Goal: Information Seeking & Learning: Check status

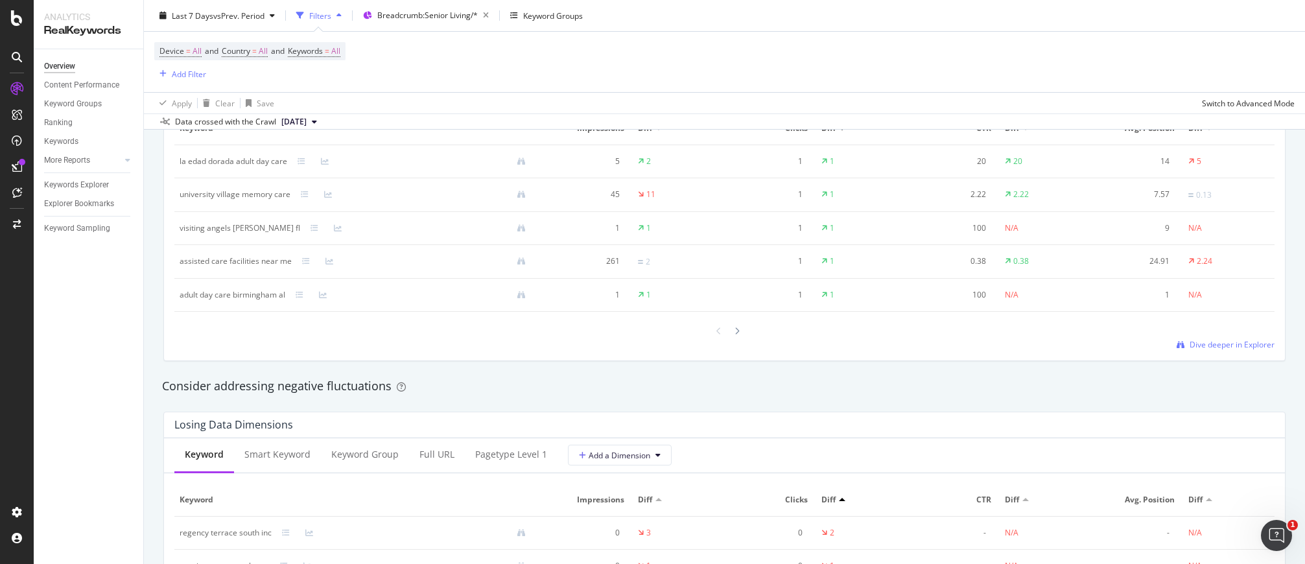
scroll to position [1014, 0]
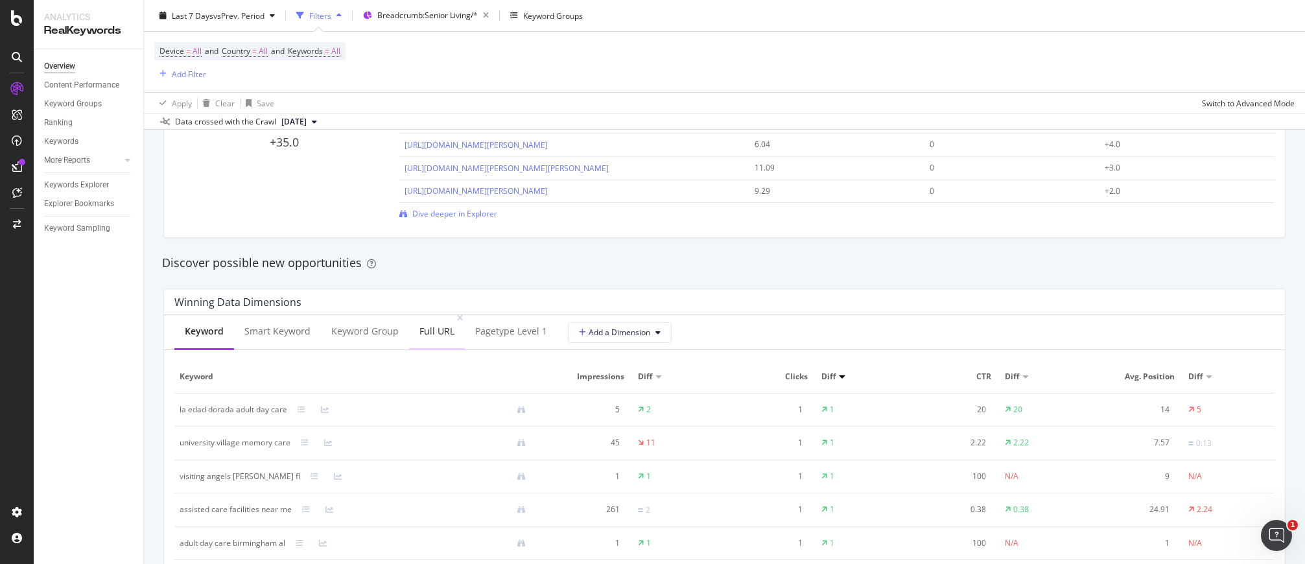
click at [442, 338] on div "Full URL" at bounding box center [437, 332] width 56 height 36
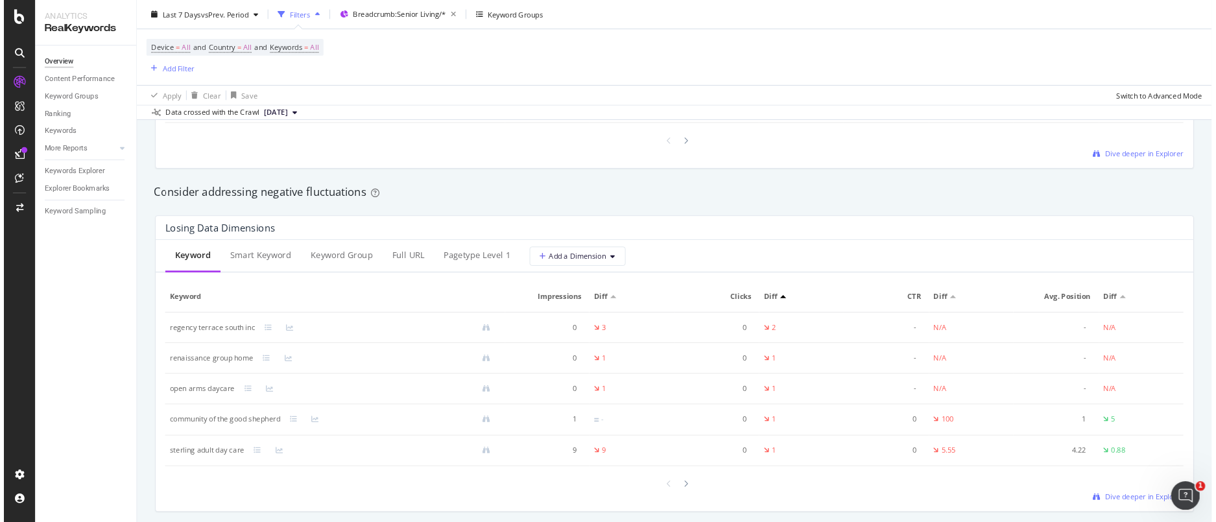
scroll to position [1443, 0]
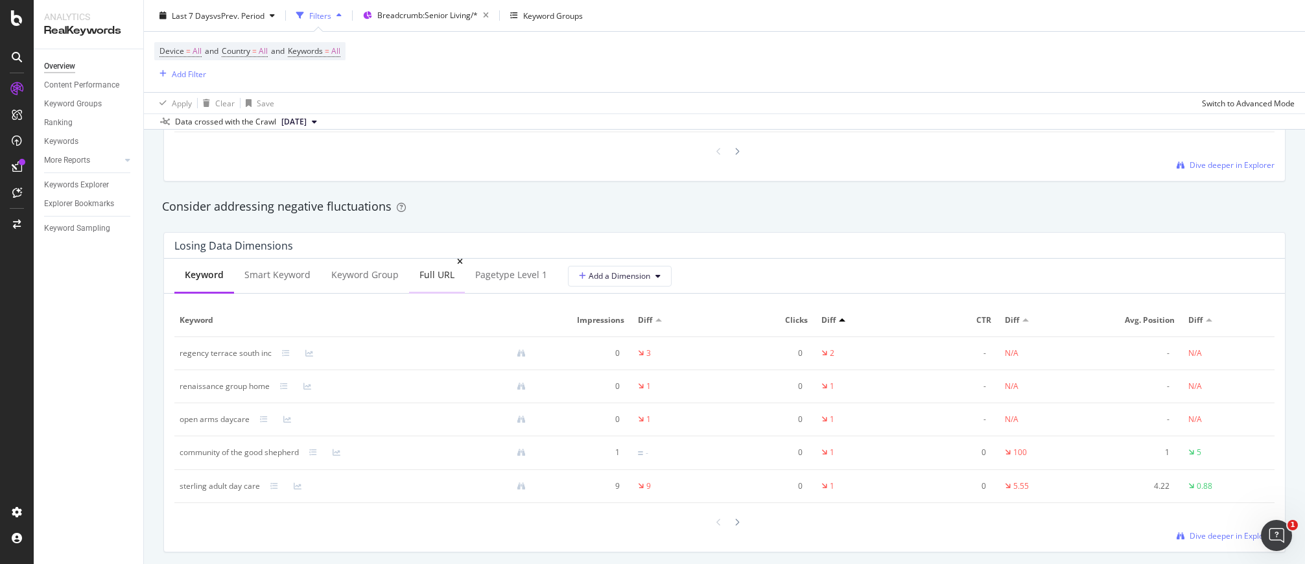
click at [427, 277] on div "Full URL" at bounding box center [437, 274] width 35 height 13
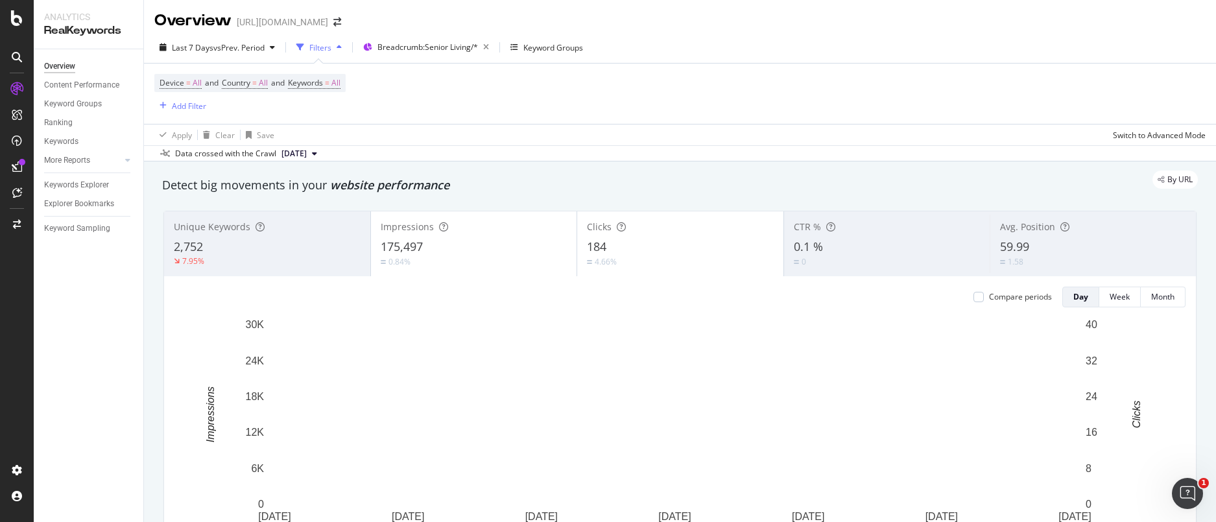
scroll to position [0, 0]
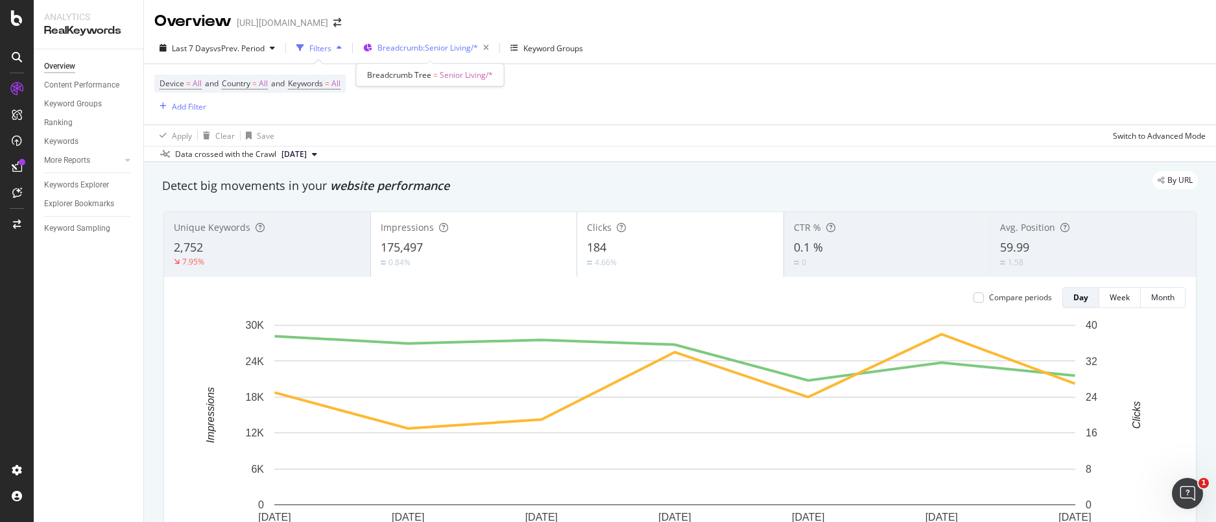
click at [422, 48] on span "Breadcrumb: Senior Living/*" at bounding box center [427, 47] width 101 height 11
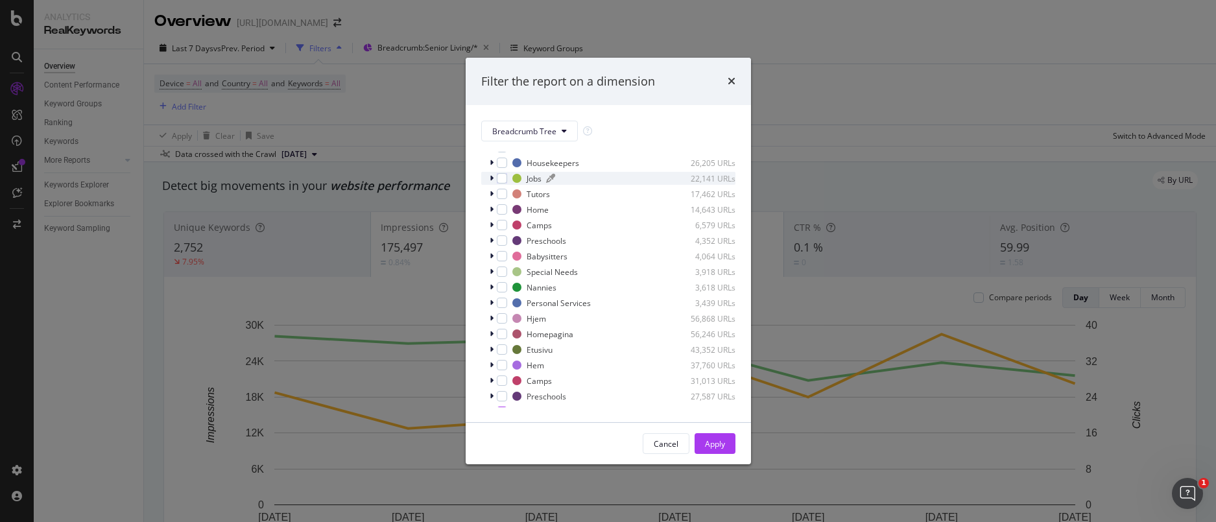
scroll to position [238, 0]
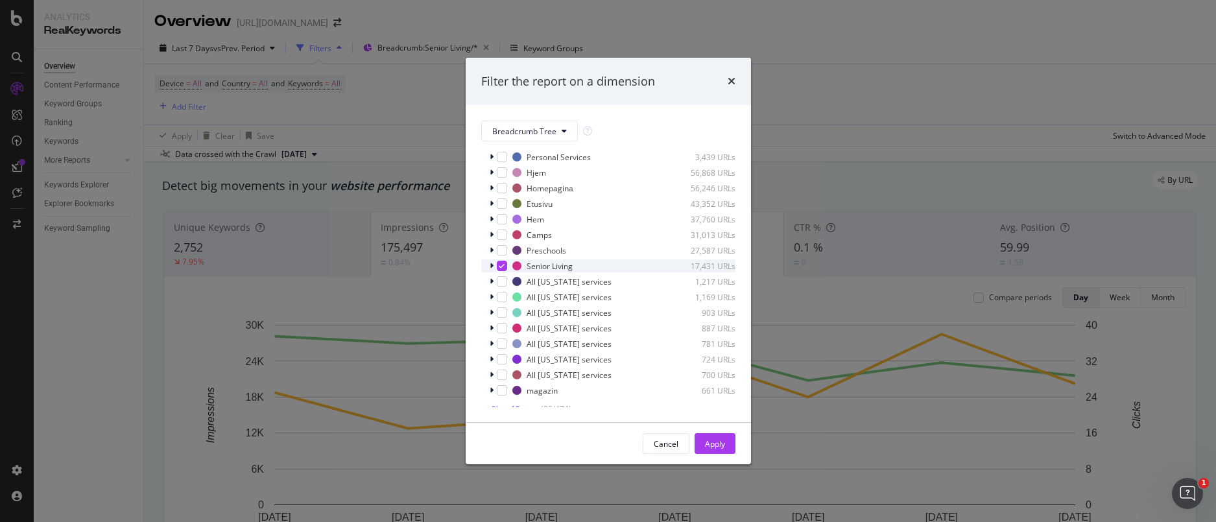
click at [492, 266] on icon "modal" at bounding box center [492, 266] width 4 height 8
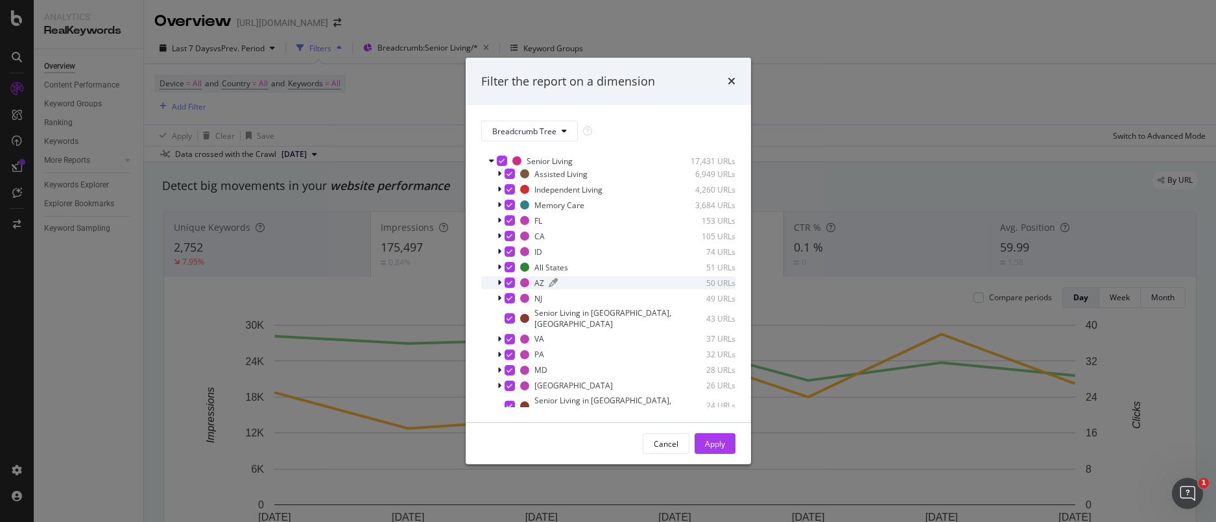
scroll to position [394, 0]
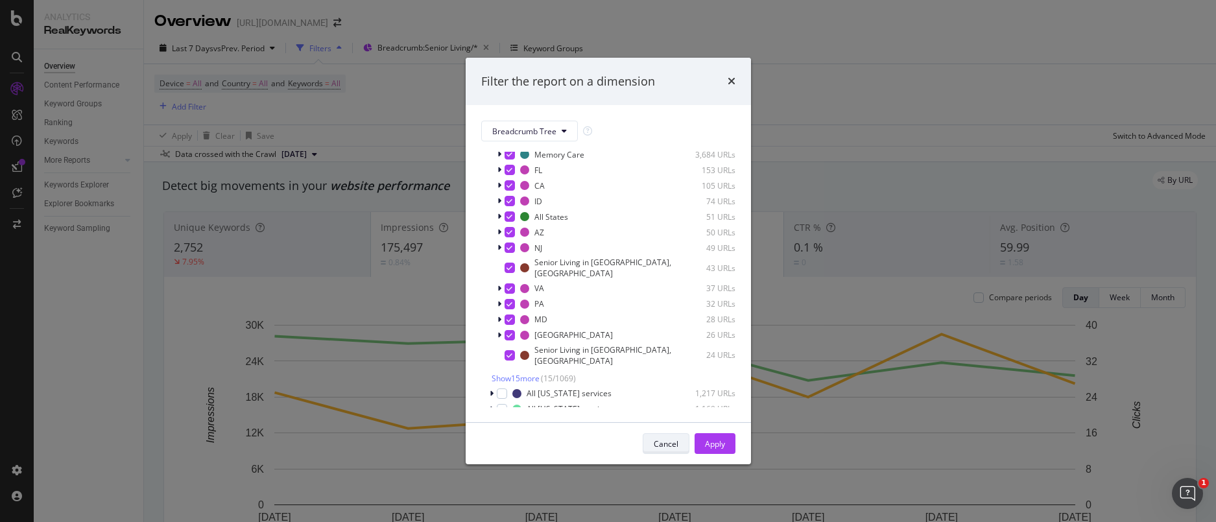
click at [661, 445] on div "Cancel" at bounding box center [666, 443] width 25 height 11
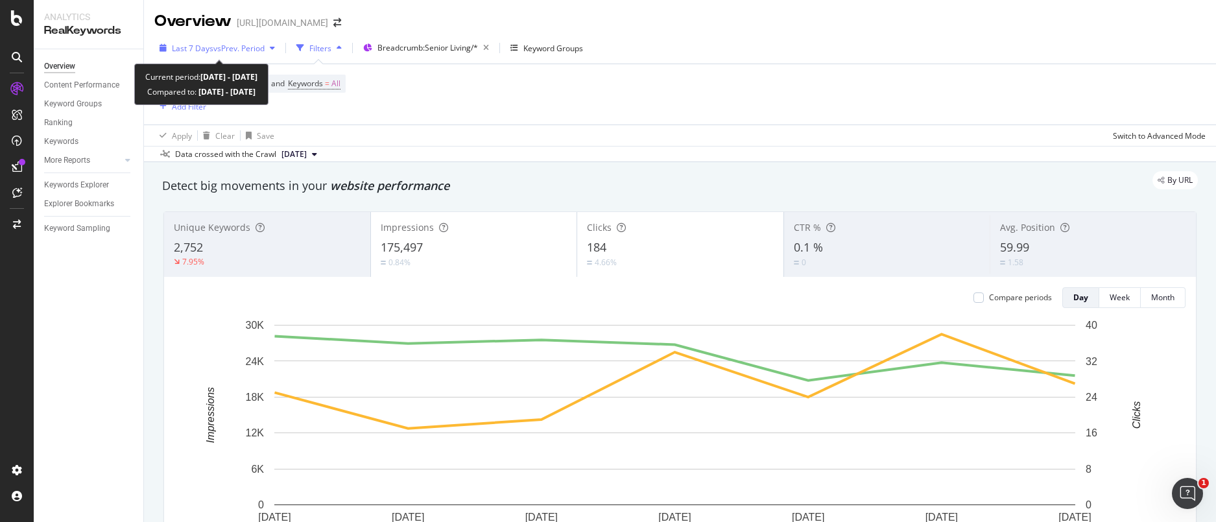
click at [207, 40] on div "Last 7 Days vs Prev. Period" at bounding box center [217, 47] width 126 height 19
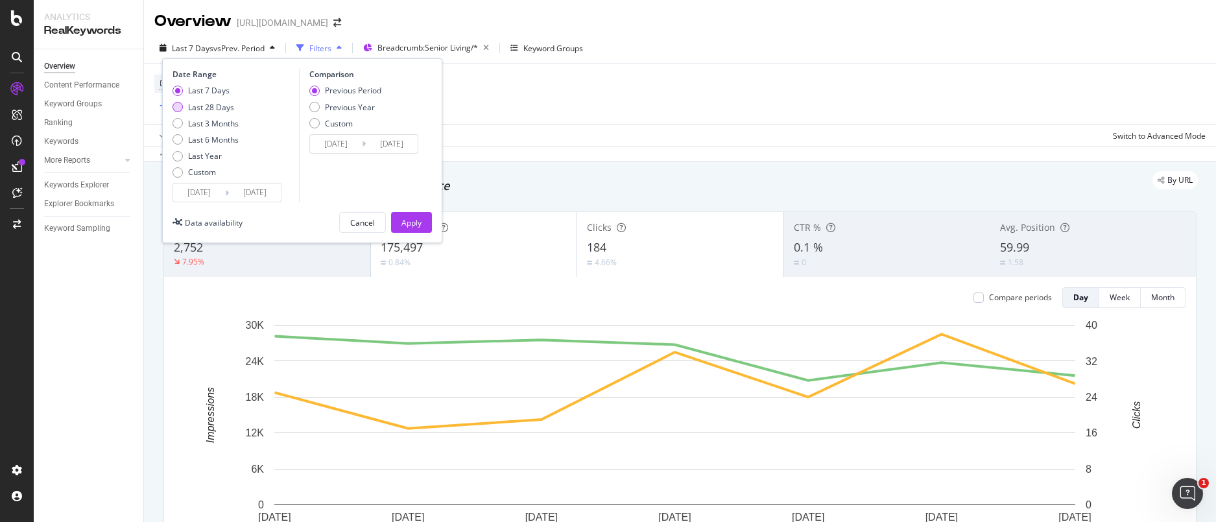
click at [204, 110] on div "Last 28 Days" at bounding box center [211, 107] width 46 height 11
type input "[DATE]"
click at [420, 229] on div "Apply" at bounding box center [411, 222] width 20 height 19
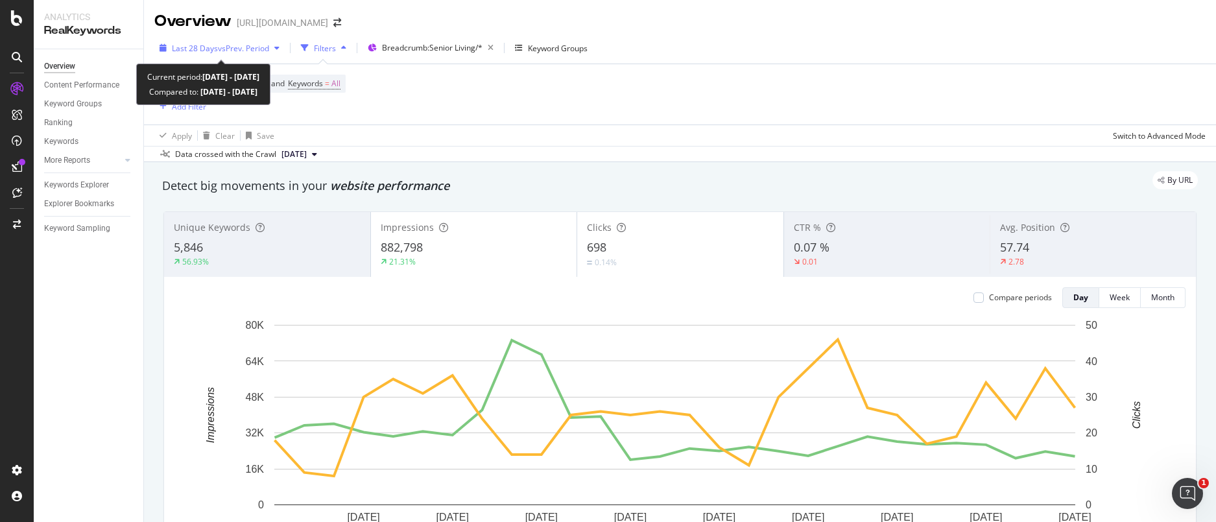
click at [242, 52] on span "vs Prev. Period" at bounding box center [243, 48] width 51 height 11
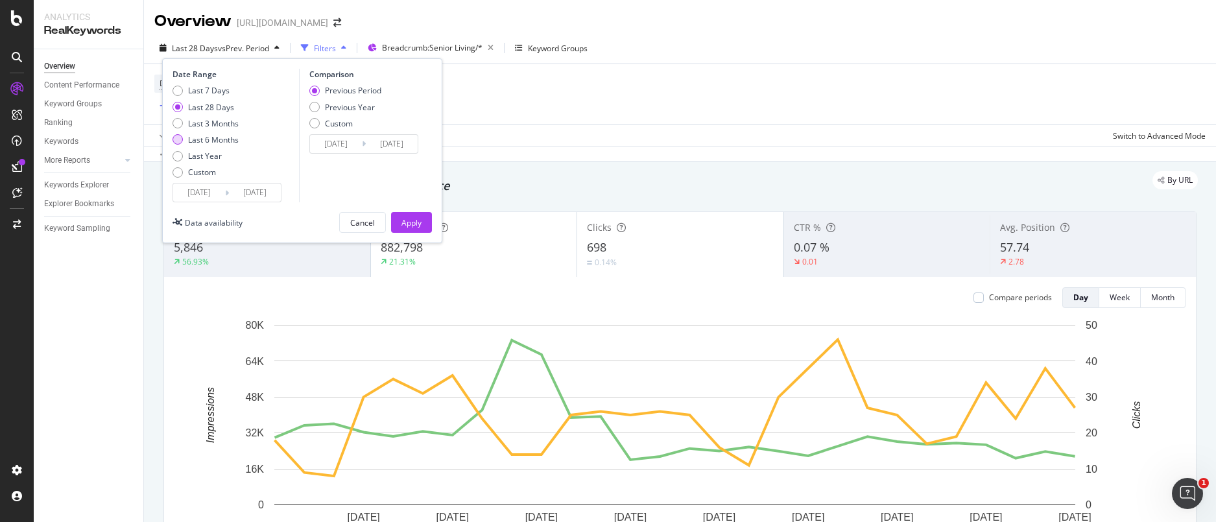
click at [210, 139] on div "Last 6 Months" at bounding box center [213, 139] width 51 height 11
type input "[DATE]"
click at [398, 224] on button "Apply" at bounding box center [411, 222] width 41 height 21
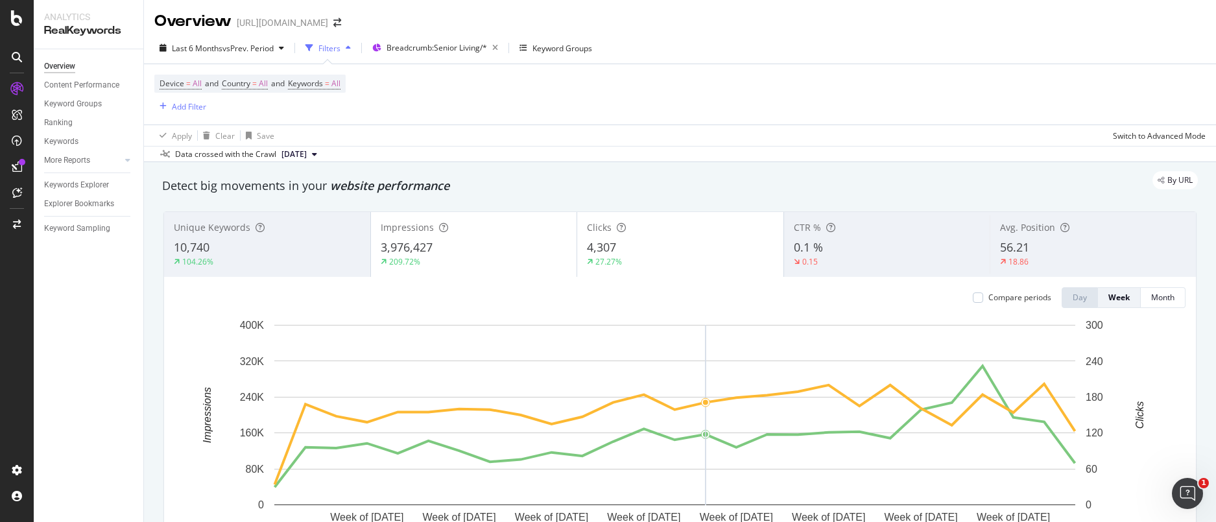
click at [674, 308] on div "Compare periods Day Week Month Week of [DATE] Week of [DATE] Week of [DATE] Wee…" at bounding box center [680, 428] width 1032 height 302
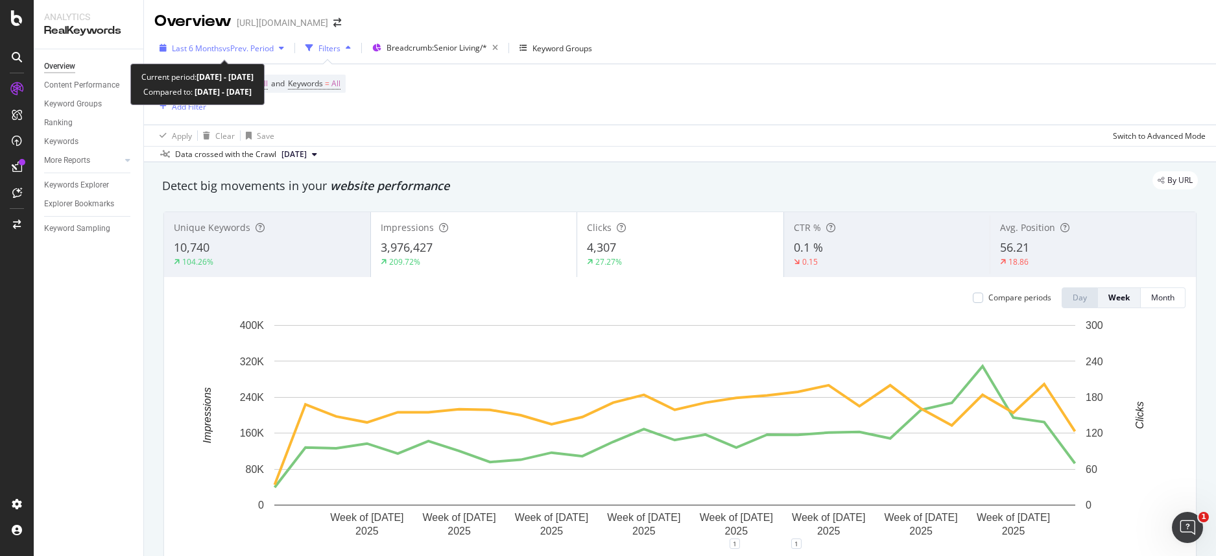
click at [224, 46] on span "vs Prev. Period" at bounding box center [247, 48] width 51 height 11
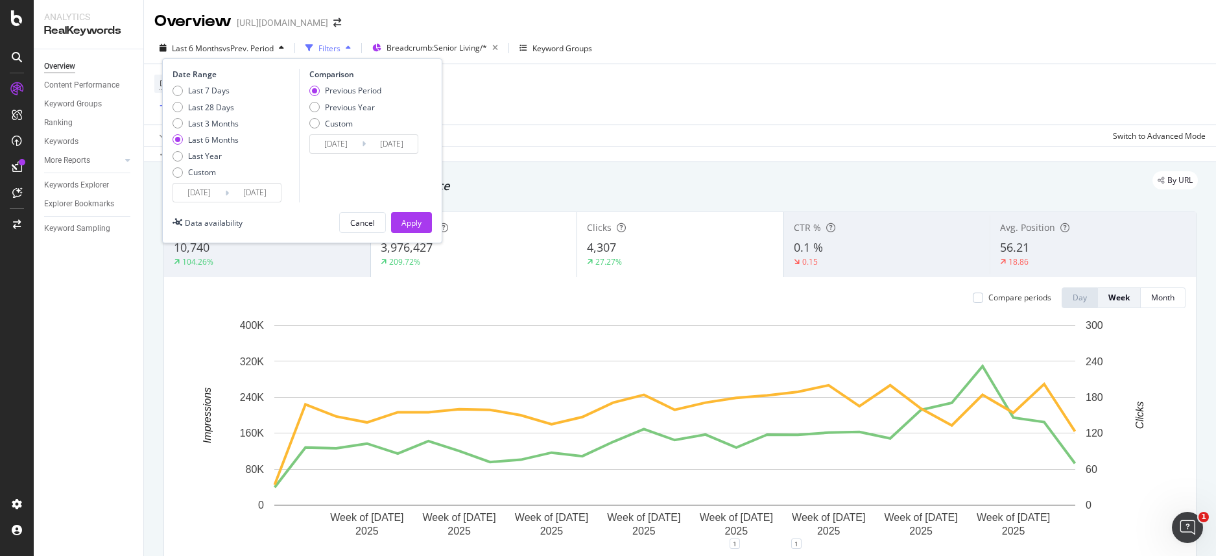
click at [208, 195] on input "[DATE]" at bounding box center [199, 193] width 52 height 18
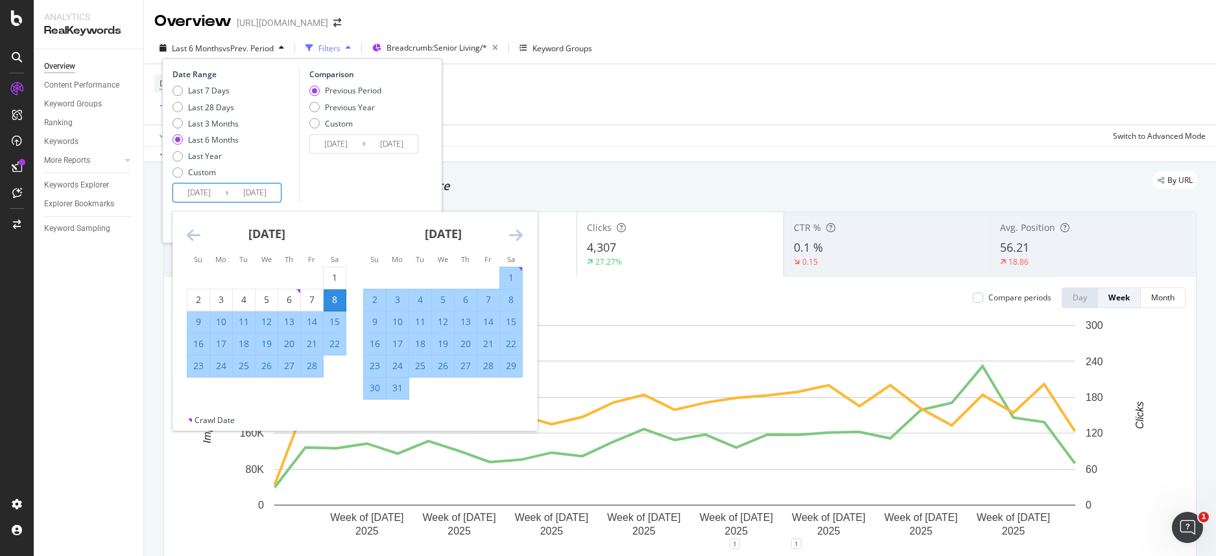
click at [519, 232] on icon "Move forward to switch to the next month." at bounding box center [516, 235] width 14 height 16
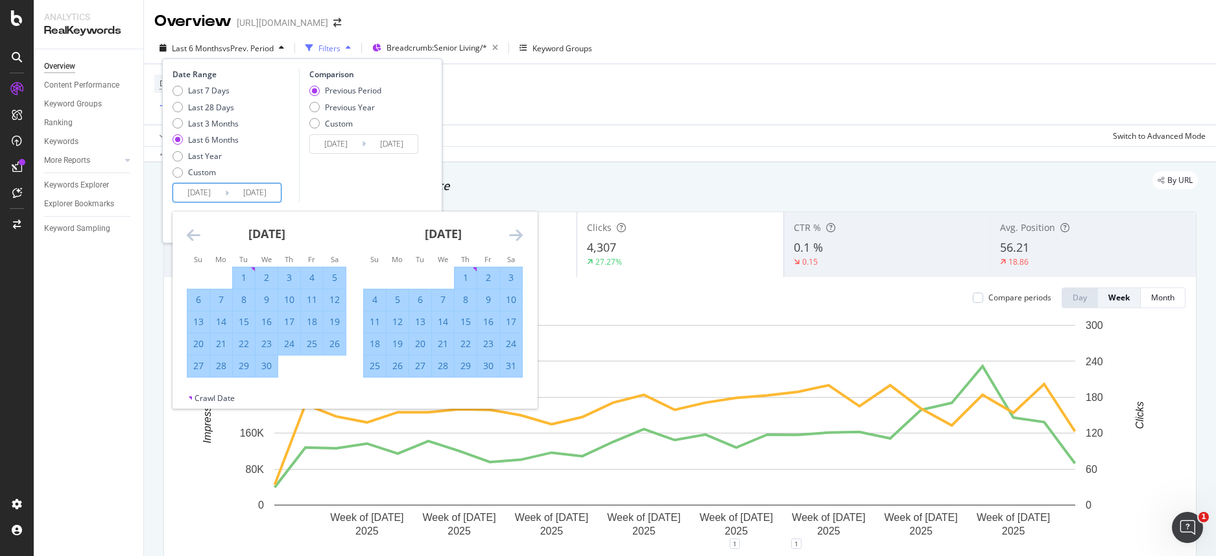
click at [519, 232] on icon "Move forward to switch to the next month." at bounding box center [516, 235] width 14 height 16
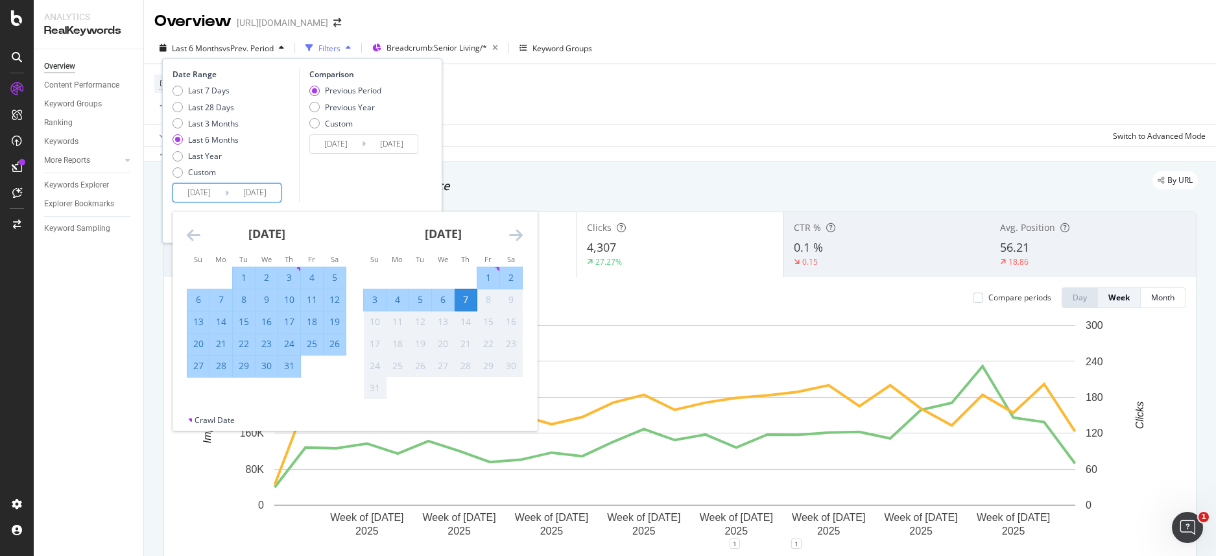
click at [519, 232] on icon "Move forward to switch to the next month." at bounding box center [516, 235] width 14 height 16
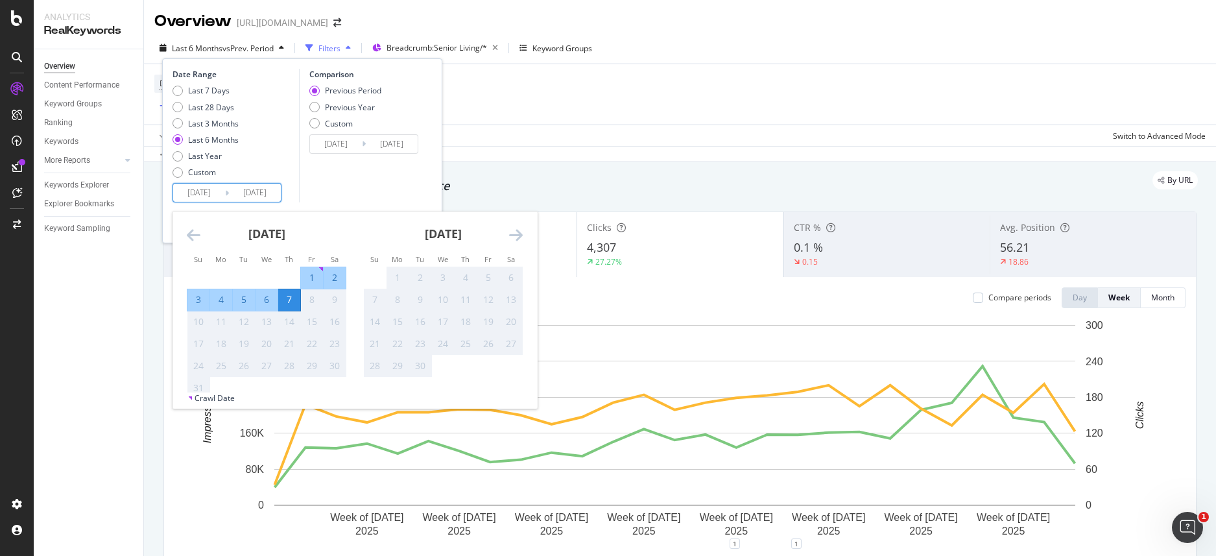
click at [303, 270] on div "1" at bounding box center [312, 277] width 22 height 21
type input "[DATE]"
click at [198, 326] on div "10" at bounding box center [198, 321] width 22 height 13
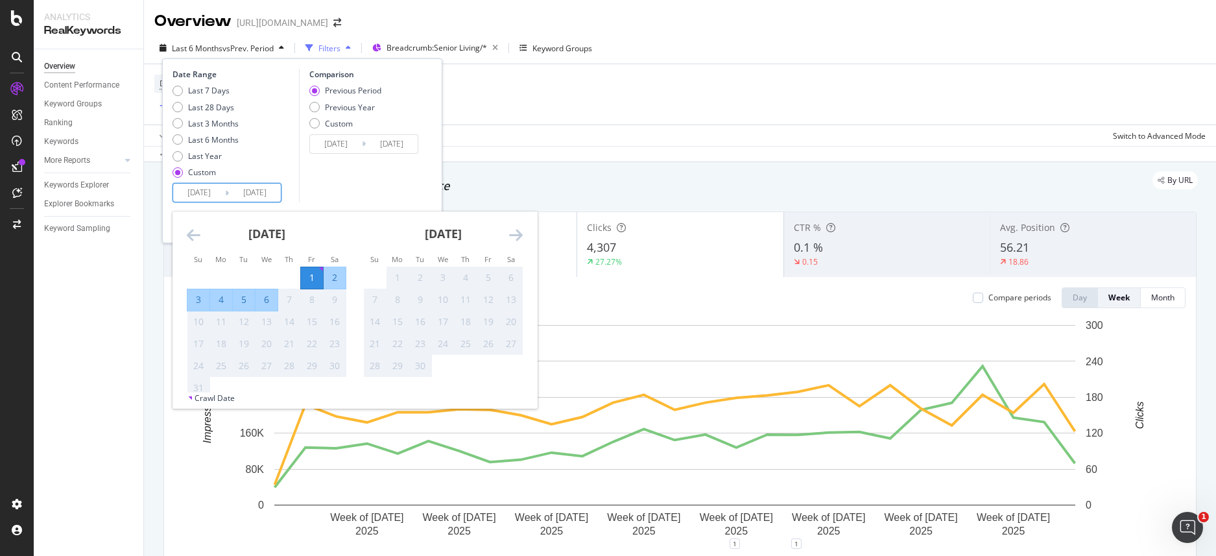
click at [198, 319] on div "10" at bounding box center [198, 321] width 22 height 13
click at [311, 277] on div "1" at bounding box center [312, 277] width 22 height 13
type input "[DATE]"
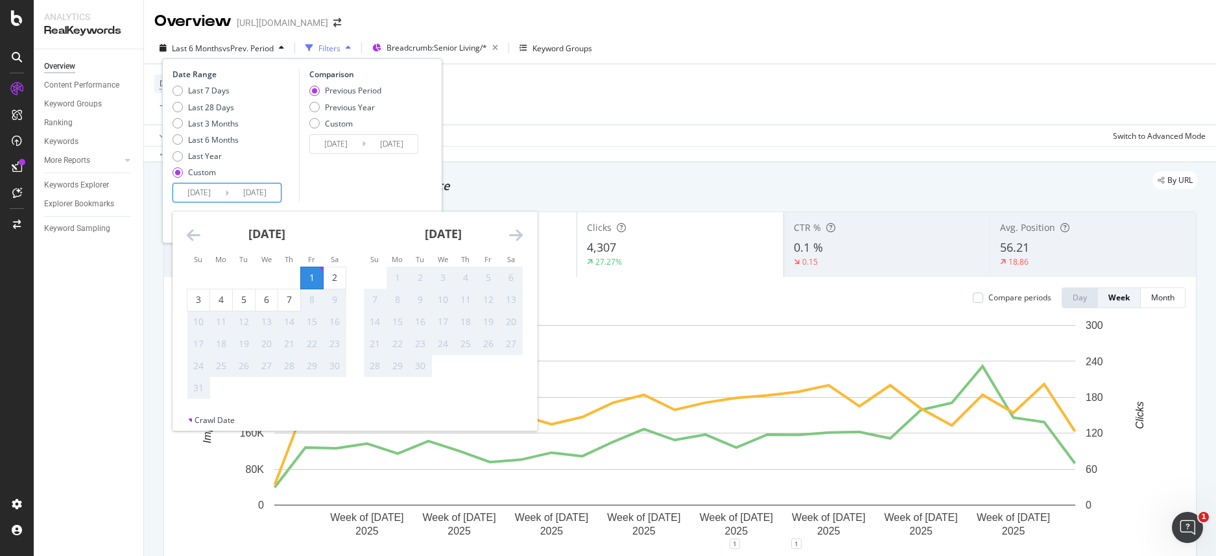
click at [215, 190] on input "[DATE]" at bounding box center [199, 193] width 52 height 18
drag, startPoint x: 288, startPoint y: 302, endPoint x: 316, endPoint y: 264, distance: 47.3
click at [316, 264] on div "Su Mo Tu We Th Fr Sa Su Mo Tu We Th Fr Sa [DATE] 1 2 3 4 5 6 7 8 9 10 11 12 13 …" at bounding box center [354, 312] width 364 height 203
click at [313, 275] on div "1" at bounding box center [312, 277] width 22 height 13
click at [272, 306] on div "6" at bounding box center [266, 299] width 22 height 13
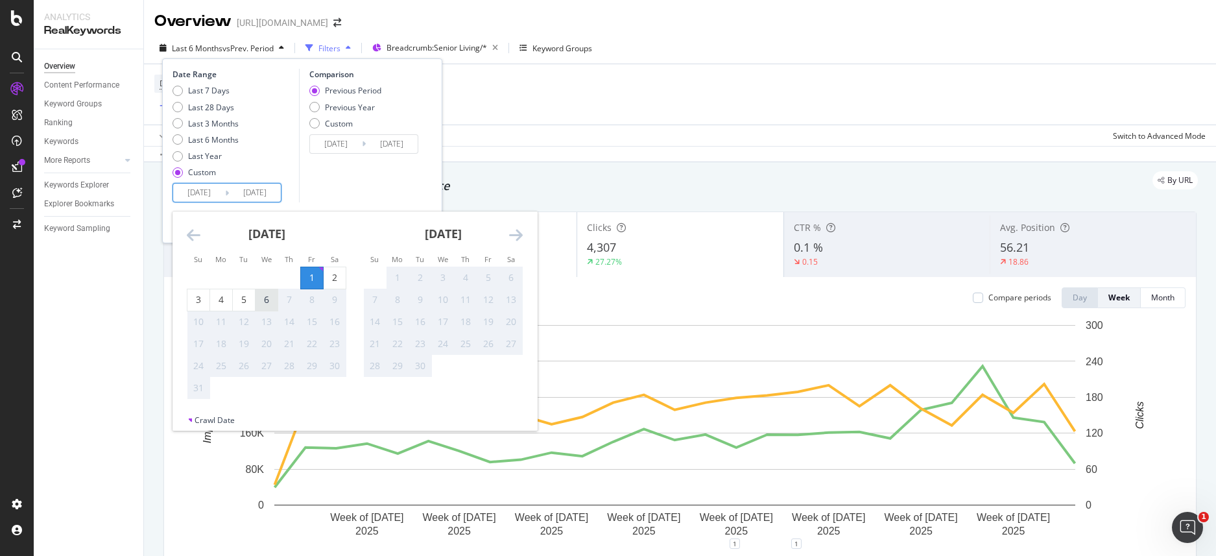
type input "[DATE]"
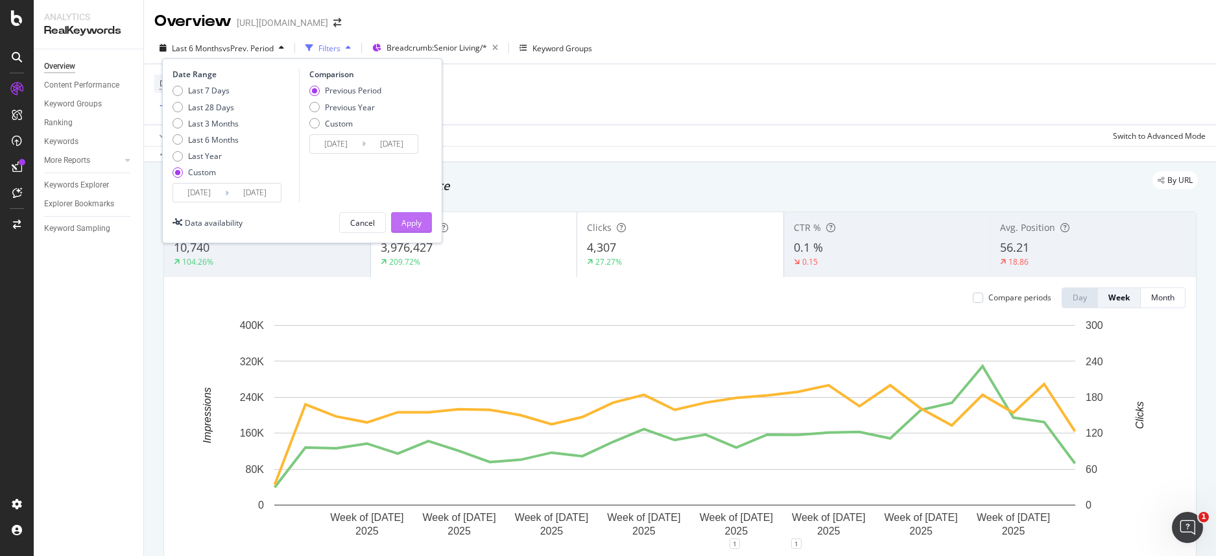
click at [416, 217] on div "Apply" at bounding box center [411, 222] width 20 height 11
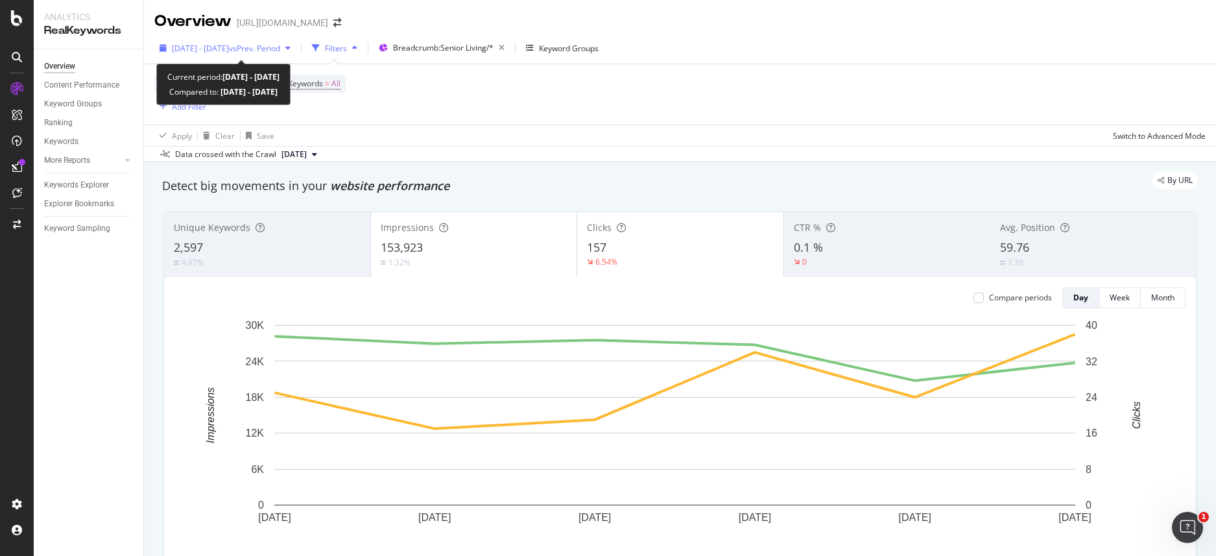
click at [229, 49] on span "[DATE] - [DATE]" at bounding box center [200, 48] width 57 height 11
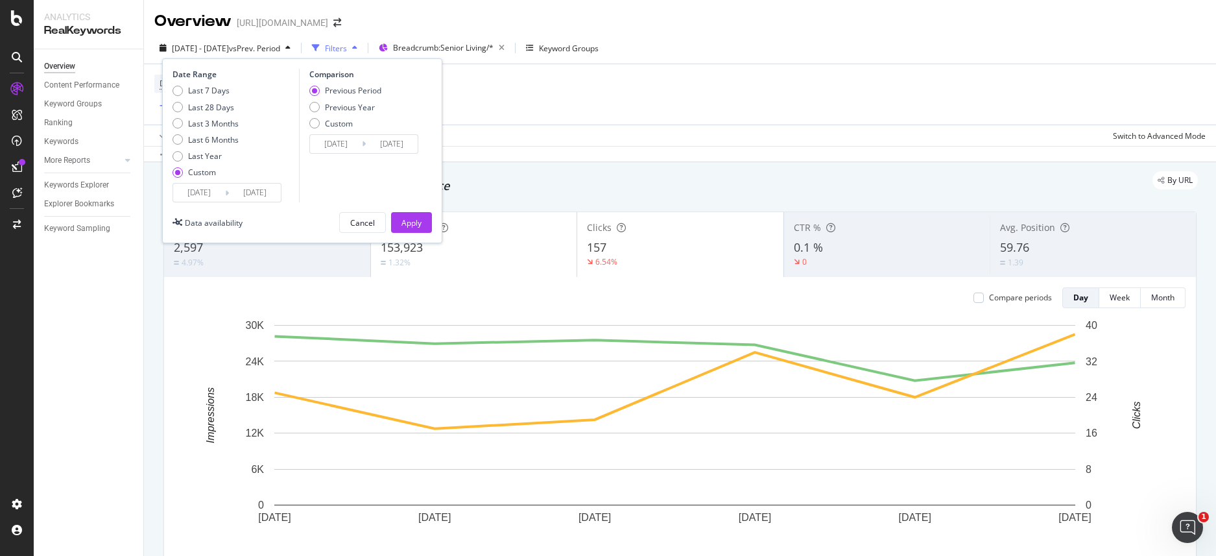
click at [195, 196] on input "[DATE]" at bounding box center [199, 193] width 52 height 18
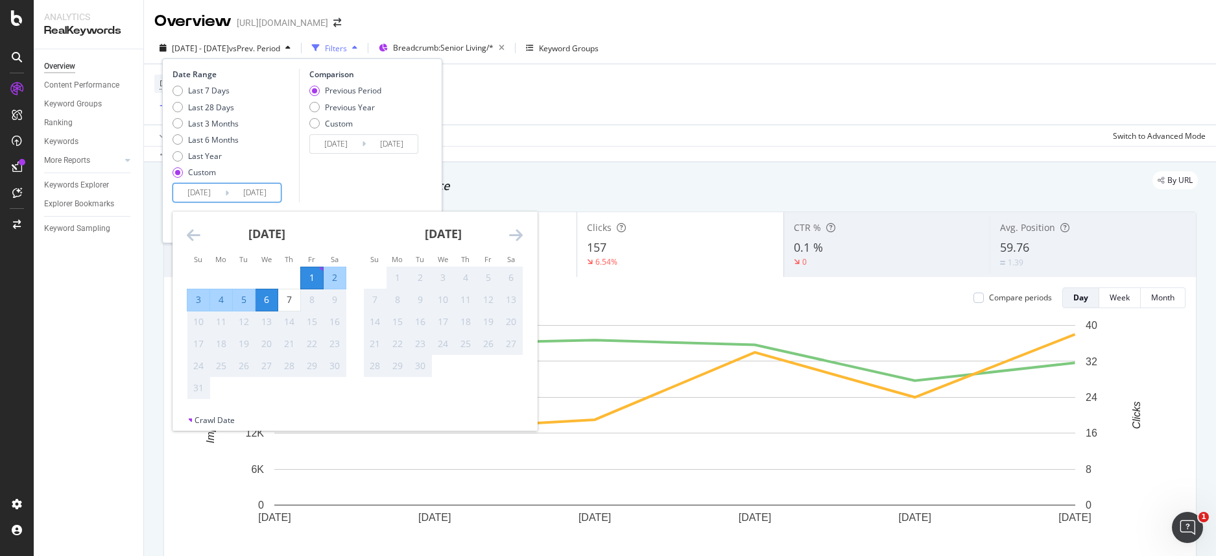
click at [267, 187] on input "[DATE]" at bounding box center [255, 193] width 52 height 18
click at [296, 311] on div "14" at bounding box center [289, 321] width 22 height 21
click at [292, 304] on div "7" at bounding box center [289, 299] width 22 height 13
type input "[DATE]"
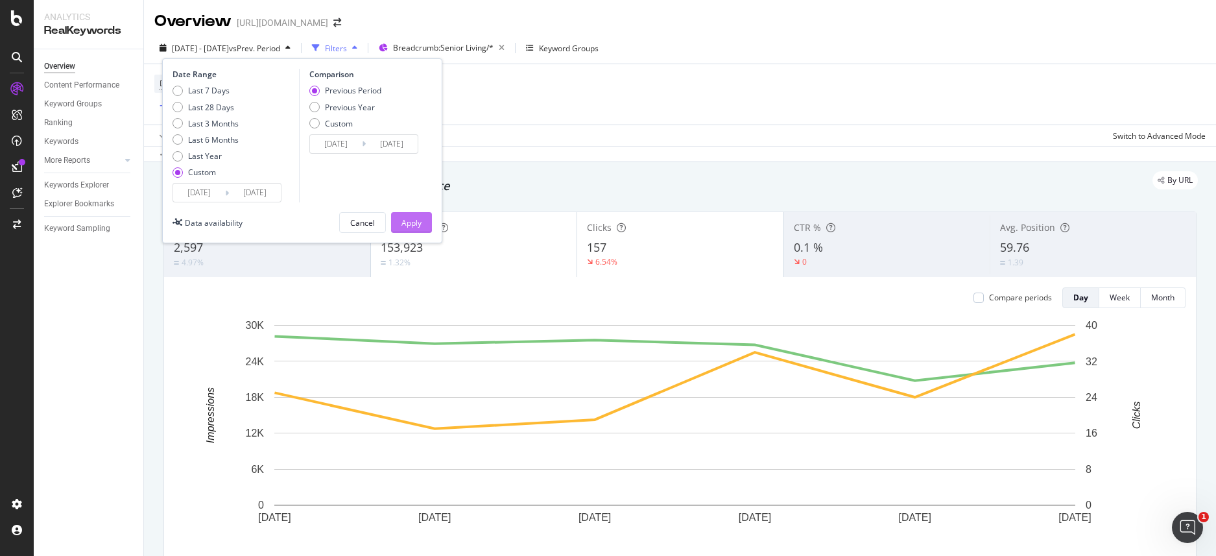
click at [420, 226] on div "Apply" at bounding box center [411, 222] width 20 height 11
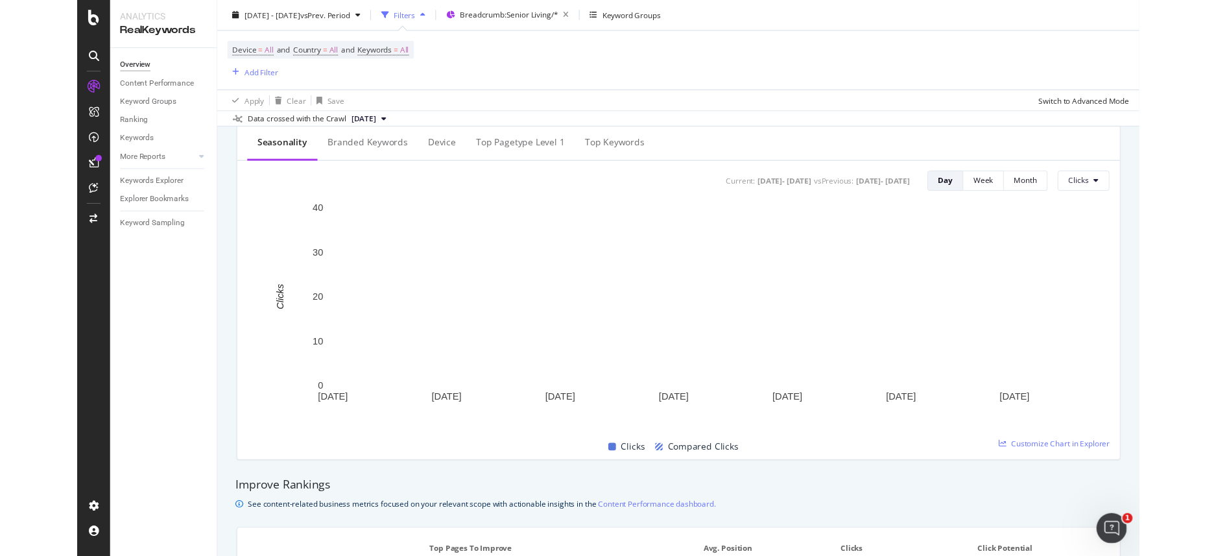
scroll to position [527, 0]
